Goal: Task Accomplishment & Management: Use online tool/utility

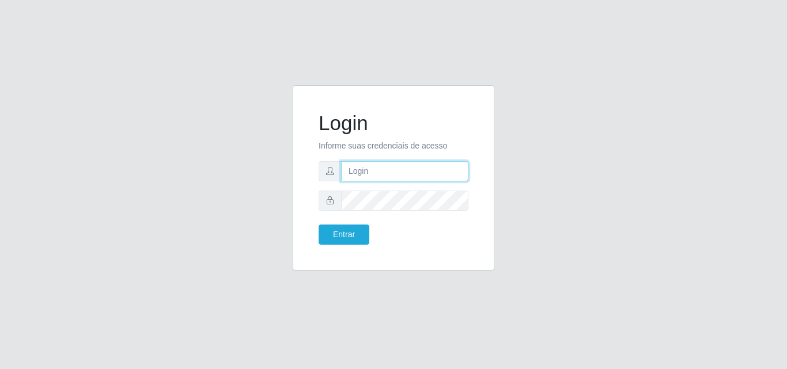
click at [434, 166] on input "text" at bounding box center [404, 171] width 127 height 20
type input "[EMAIL_ADDRESS][DOMAIN_NAME]"
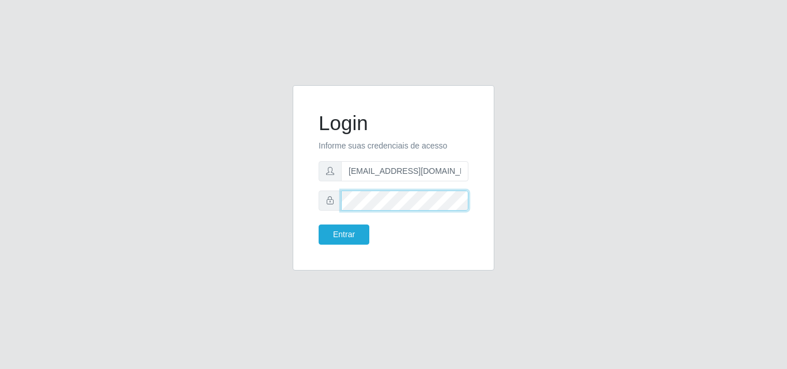
click at [319, 225] on button "Entrar" at bounding box center [344, 235] width 51 height 20
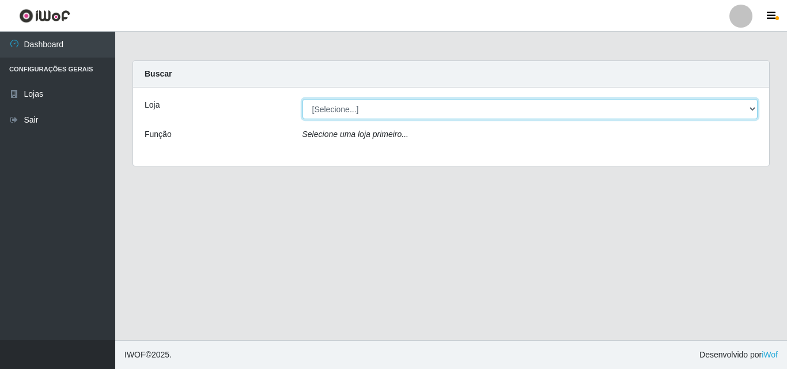
click at [469, 113] on select "[Selecione...] Corte Fácil - Unidade Emaús" at bounding box center [531, 109] width 456 height 20
select select "201"
click at [303, 99] on select "[Selecione...] Corte Fácil - Unidade Emaús" at bounding box center [531, 109] width 456 height 20
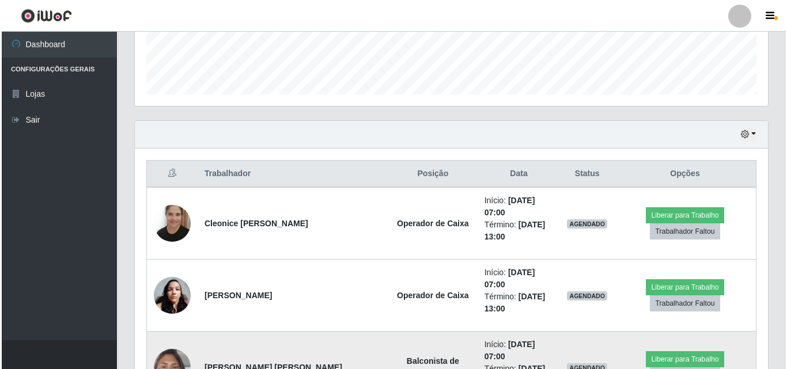
scroll to position [375, 0]
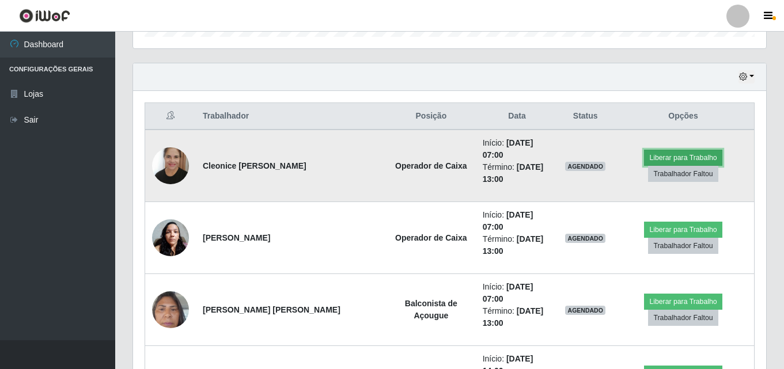
click at [670, 150] on button "Liberar para Trabalho" at bounding box center [683, 158] width 78 height 16
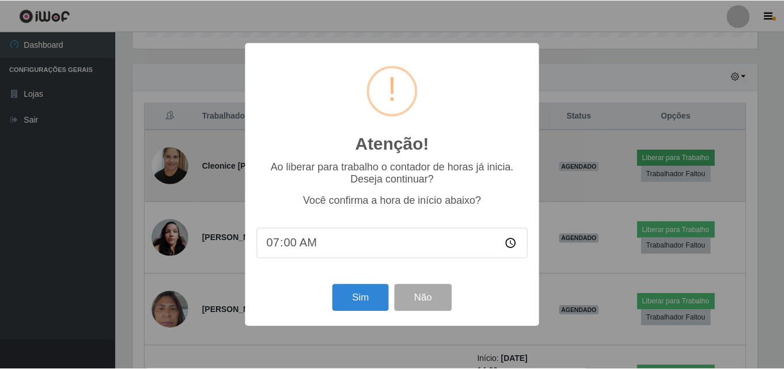
scroll to position [239, 628]
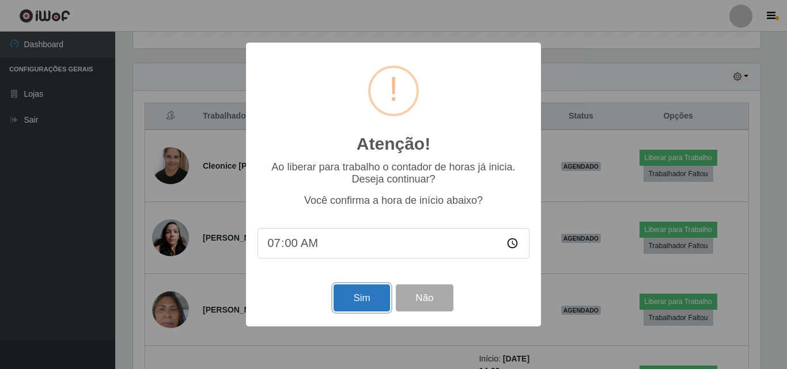
click at [346, 297] on button "Sim" at bounding box center [362, 298] width 56 height 27
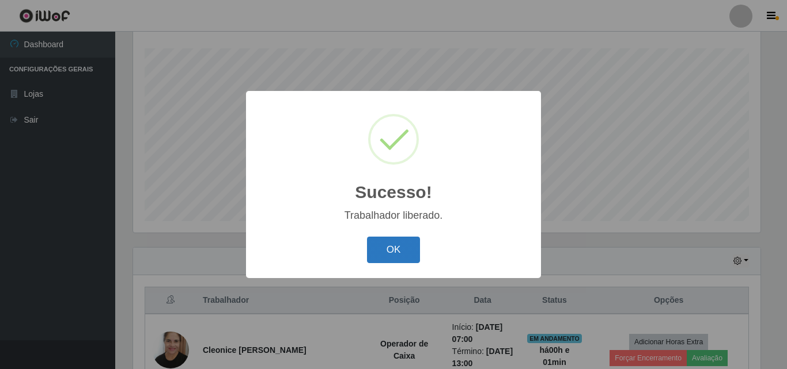
click at [418, 238] on button "OK" at bounding box center [394, 250] width 54 height 27
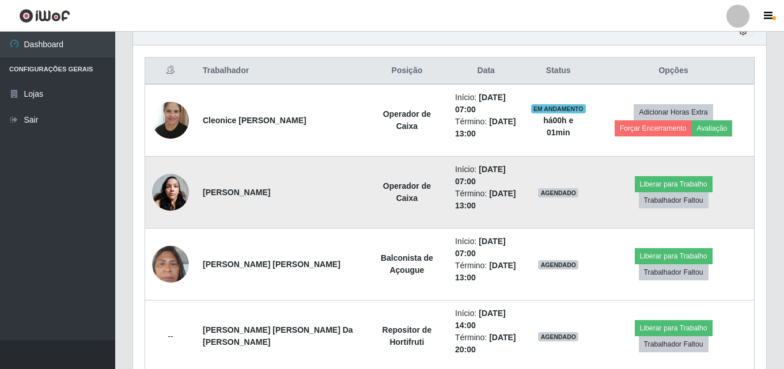
scroll to position [421, 0]
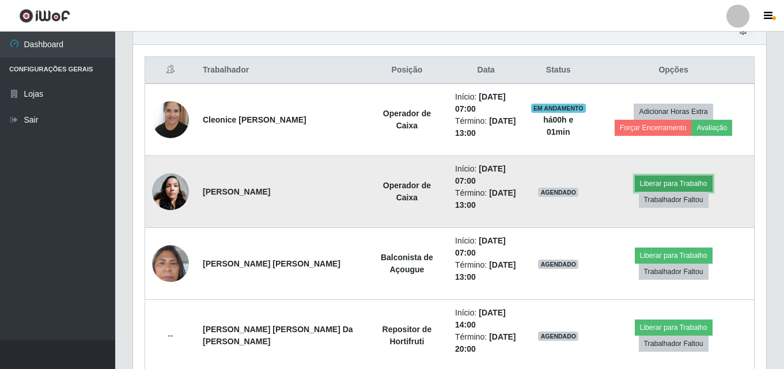
click at [648, 192] on button "Liberar para Trabalho" at bounding box center [674, 184] width 78 height 16
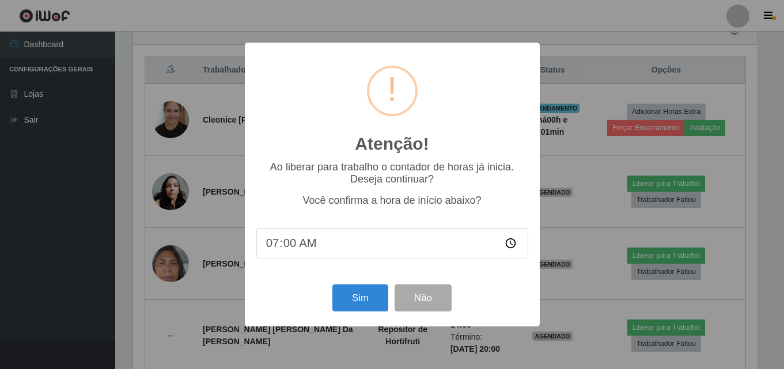
scroll to position [239, 628]
click at [355, 304] on button "Sim" at bounding box center [362, 298] width 56 height 27
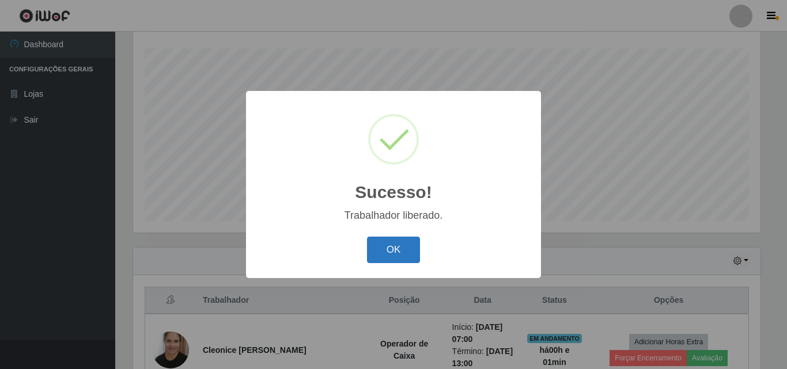
click at [401, 249] on button "OK" at bounding box center [394, 250] width 54 height 27
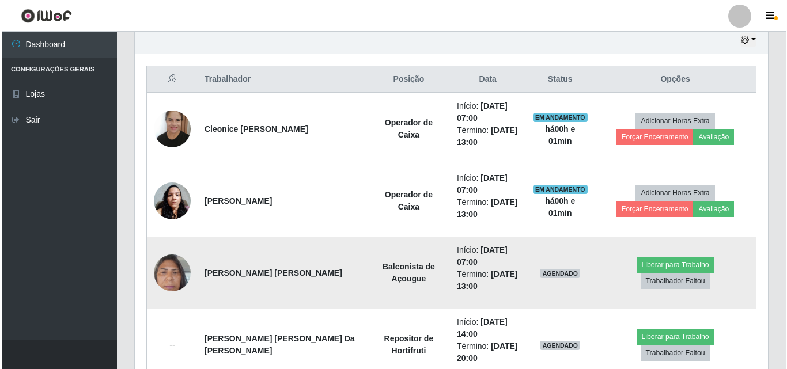
scroll to position [479, 0]
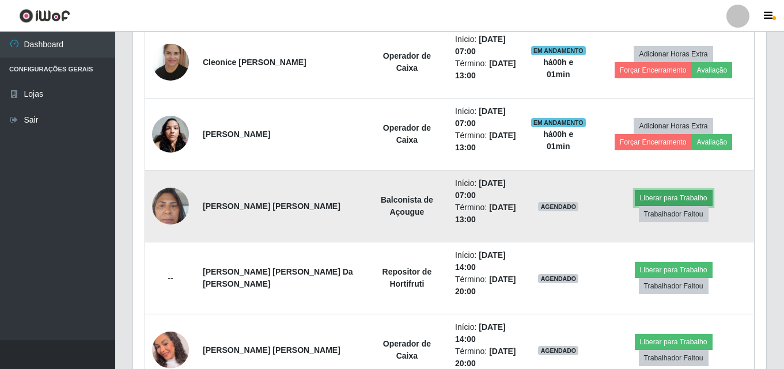
click at [635, 206] on button "Liberar para Trabalho" at bounding box center [674, 198] width 78 height 16
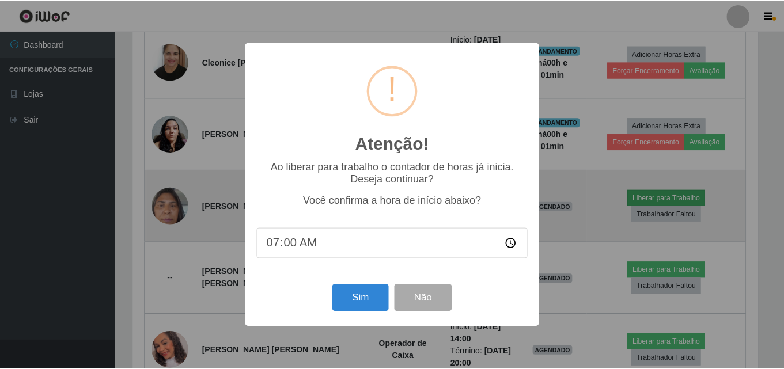
scroll to position [239, 628]
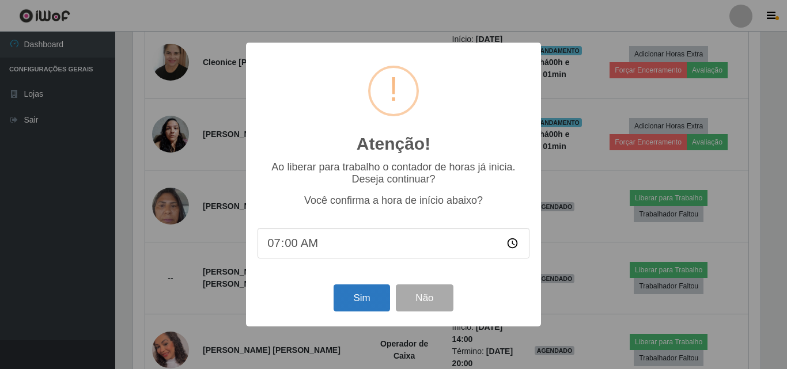
drag, startPoint x: 361, startPoint y: 286, endPoint x: 360, endPoint y: 293, distance: 7.0
click at [361, 287] on div "Sim Não" at bounding box center [394, 298] width 272 height 33
click at [360, 293] on button "Sim" at bounding box center [362, 298] width 56 height 27
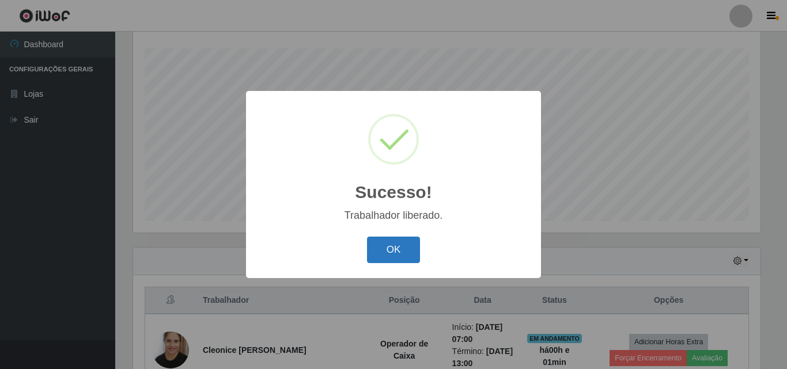
click at [407, 254] on button "OK" at bounding box center [394, 250] width 54 height 27
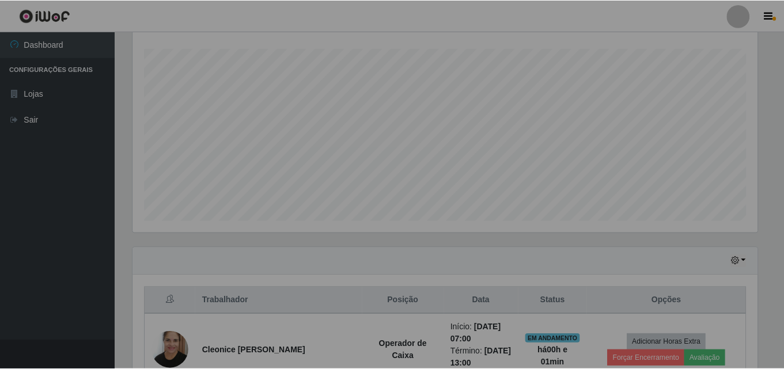
scroll to position [0, 0]
